Goal: Task Accomplishment & Management: Use online tool/utility

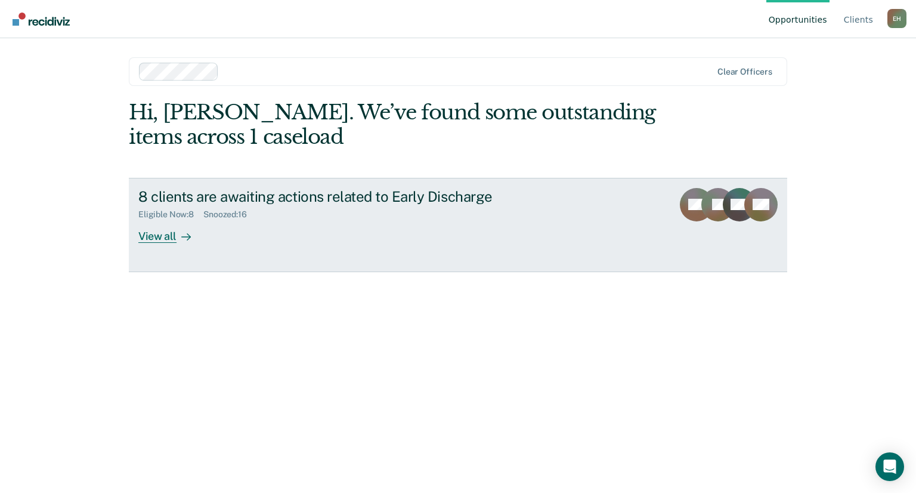
click at [162, 234] on div "View all" at bounding box center [171, 230] width 67 height 23
